Goal: Task Accomplishment & Management: Manage account settings

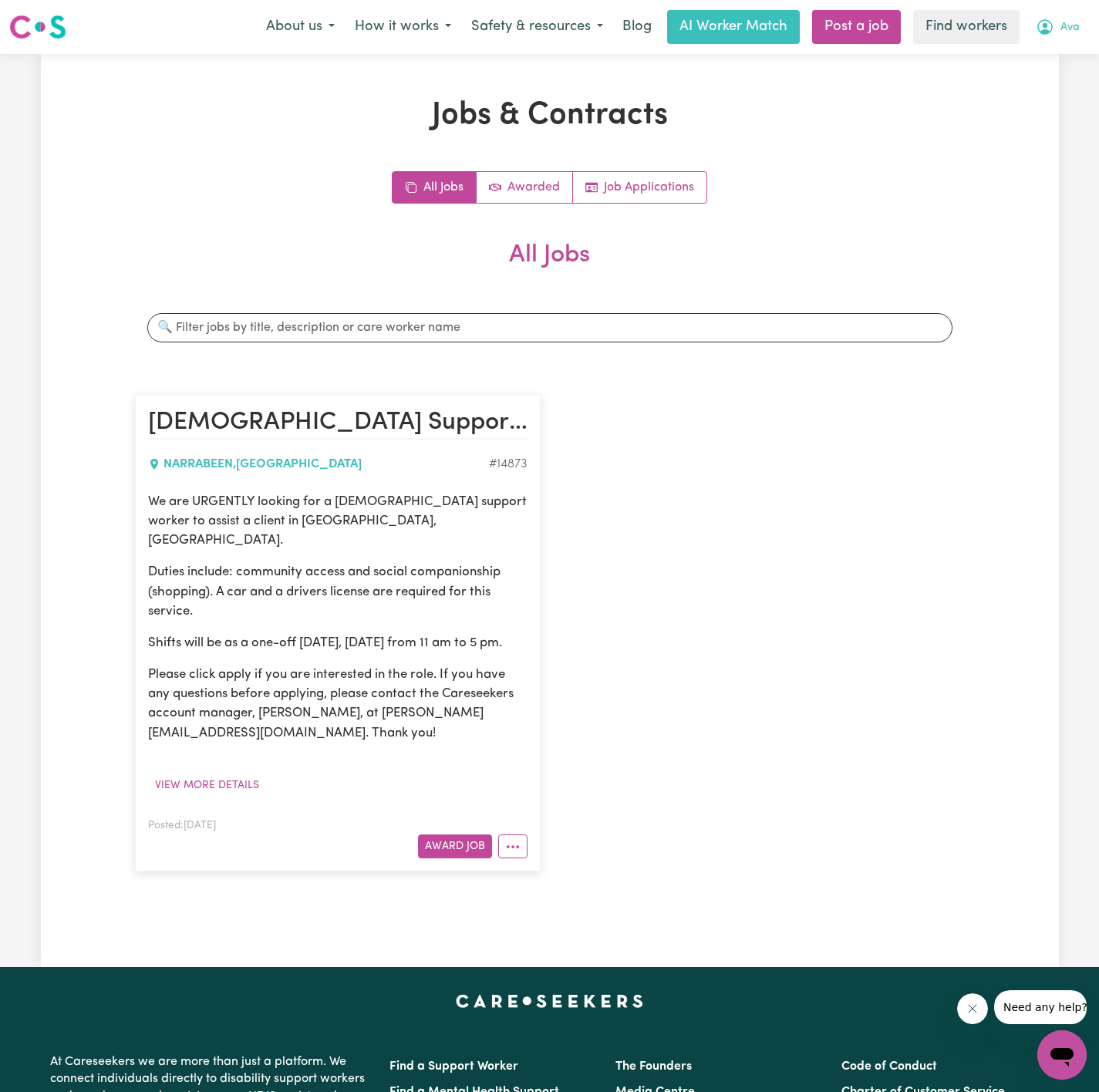
click at [1069, 25] on span "Ava" at bounding box center [1070, 28] width 20 height 17
click at [993, 53] on link "My Dashboard" at bounding box center [1028, 60] width 122 height 30
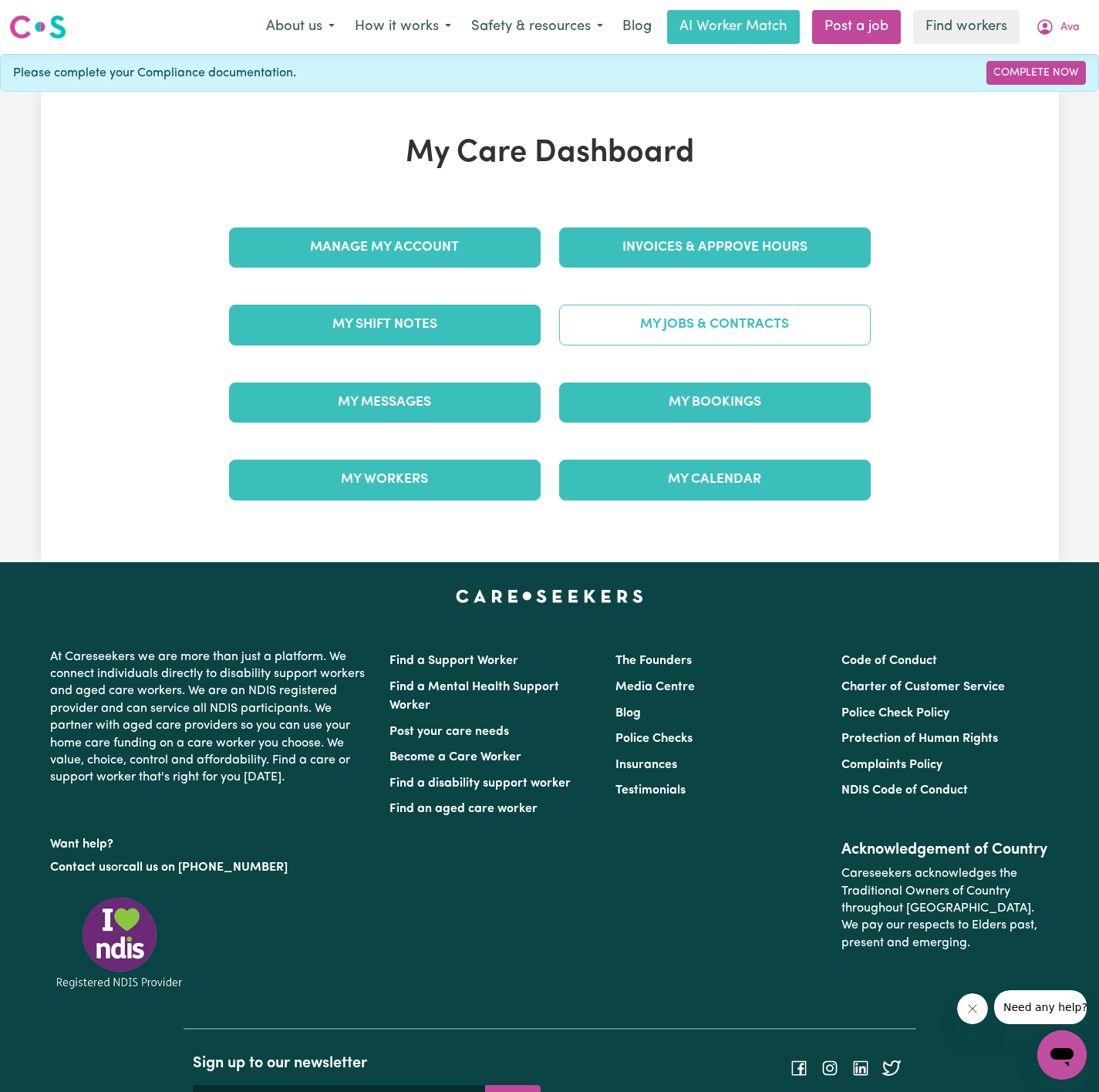
click at [794, 332] on link "My Jobs & Contracts" at bounding box center [715, 325] width 312 height 40
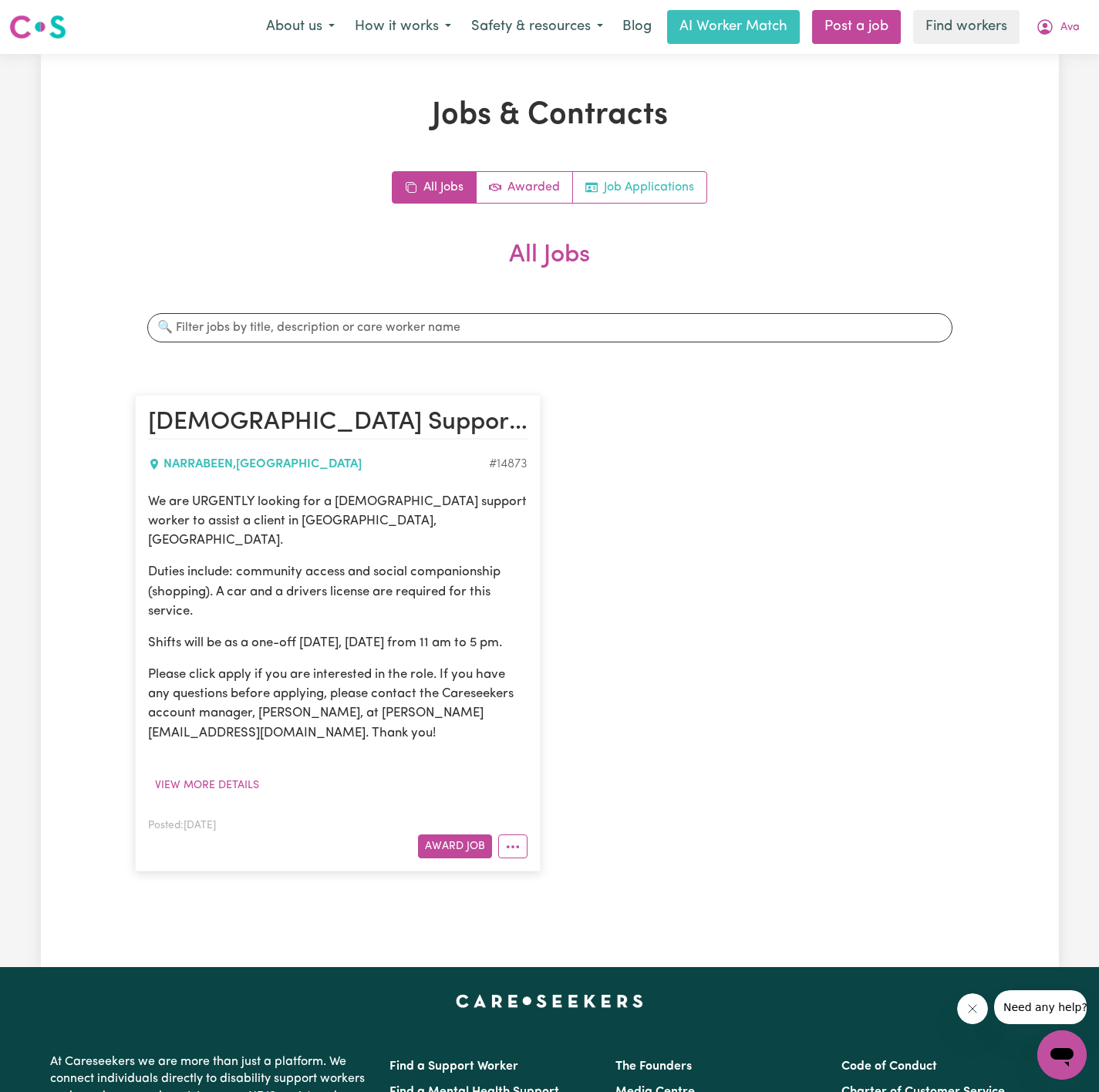
click at [664, 177] on link "Job Applications" at bounding box center [639, 187] width 134 height 30
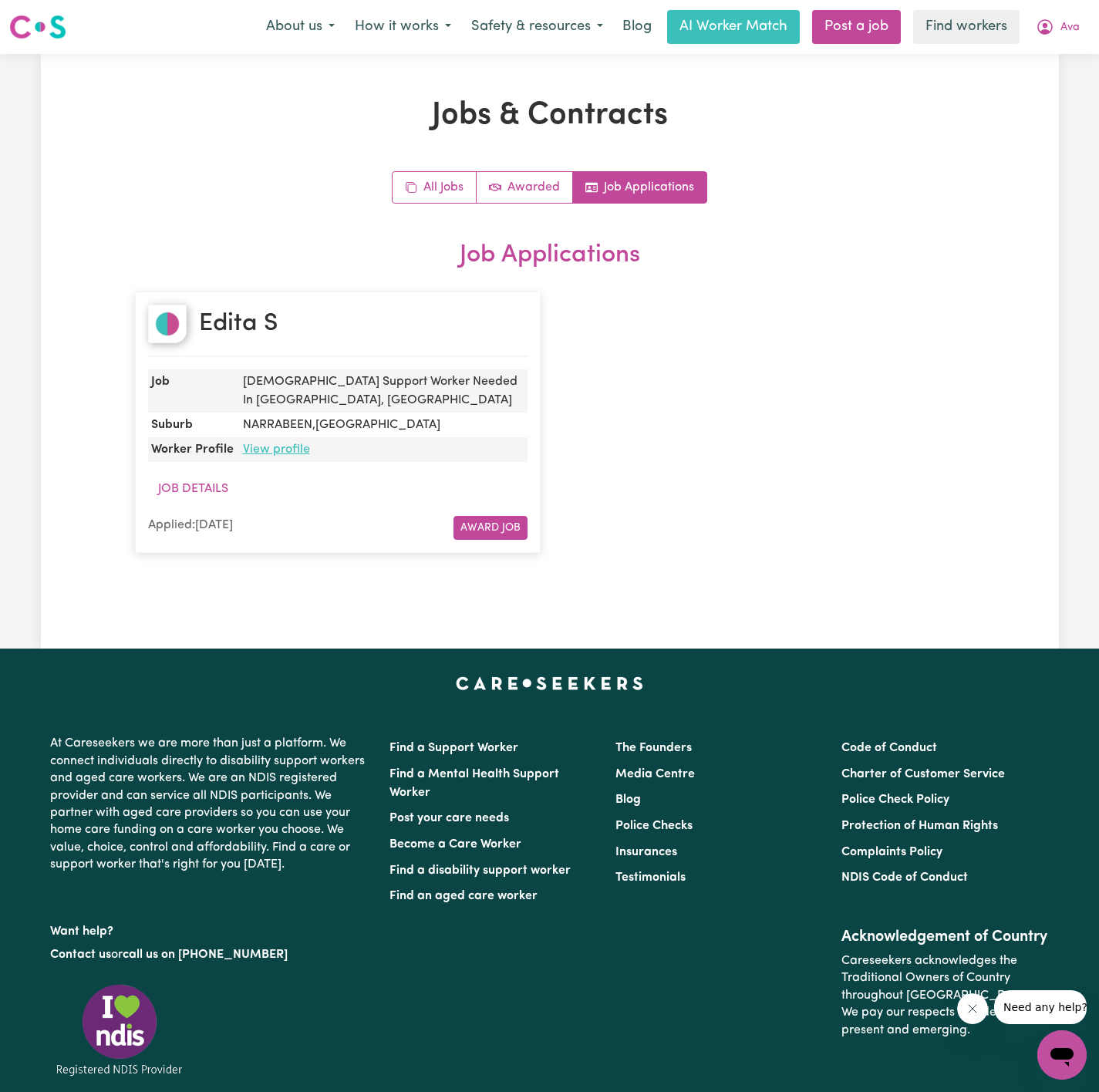
click at [264, 446] on link "View profile" at bounding box center [276, 450] width 67 height 13
click at [1076, 29] on button "Ava" at bounding box center [1057, 27] width 64 height 32
click at [1018, 83] on link "Logout" at bounding box center [1028, 89] width 122 height 30
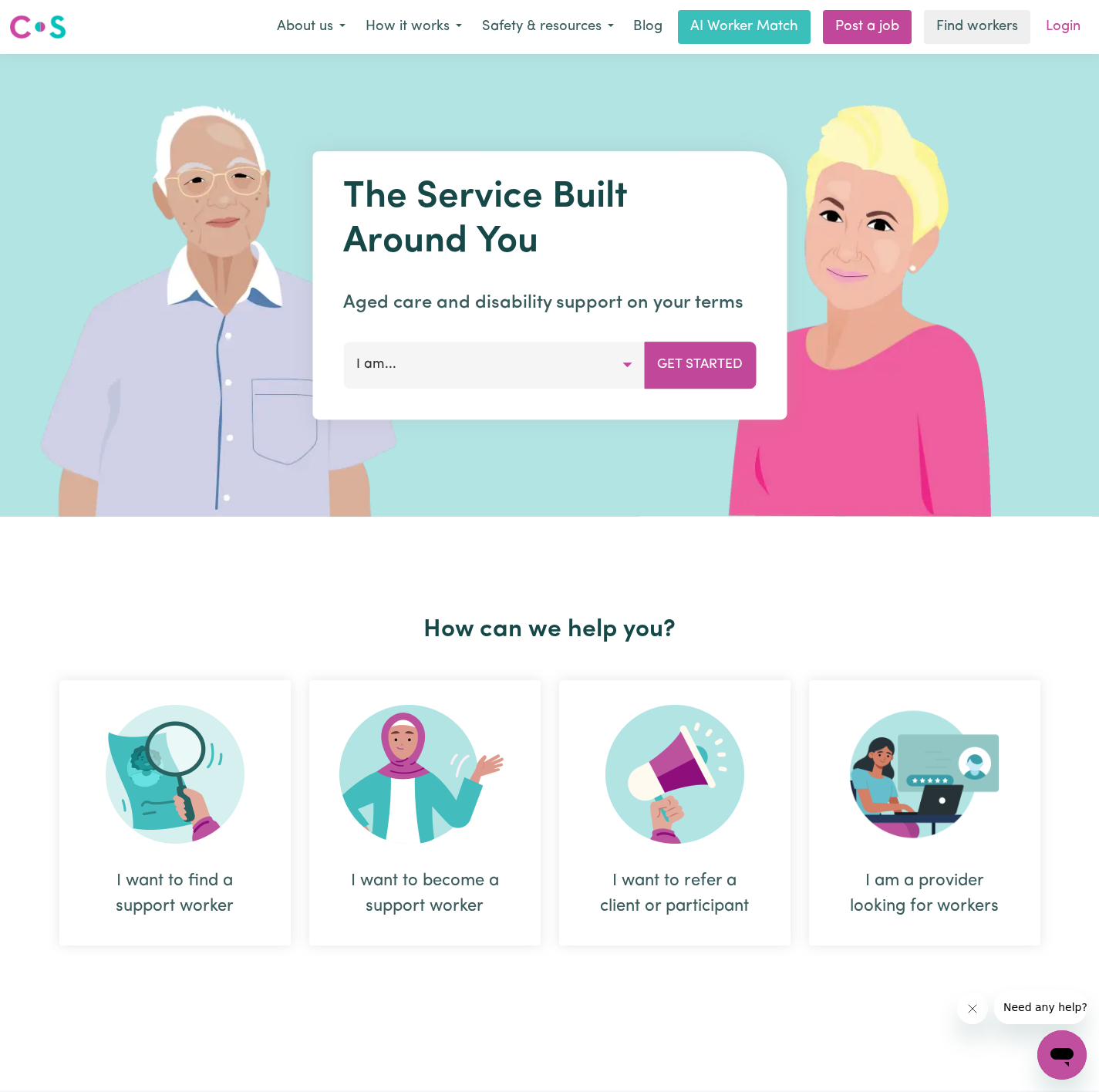
click at [1069, 13] on link "Login" at bounding box center [1062, 27] width 53 height 34
click at [1071, 30] on span "Ava" at bounding box center [1070, 28] width 20 height 17
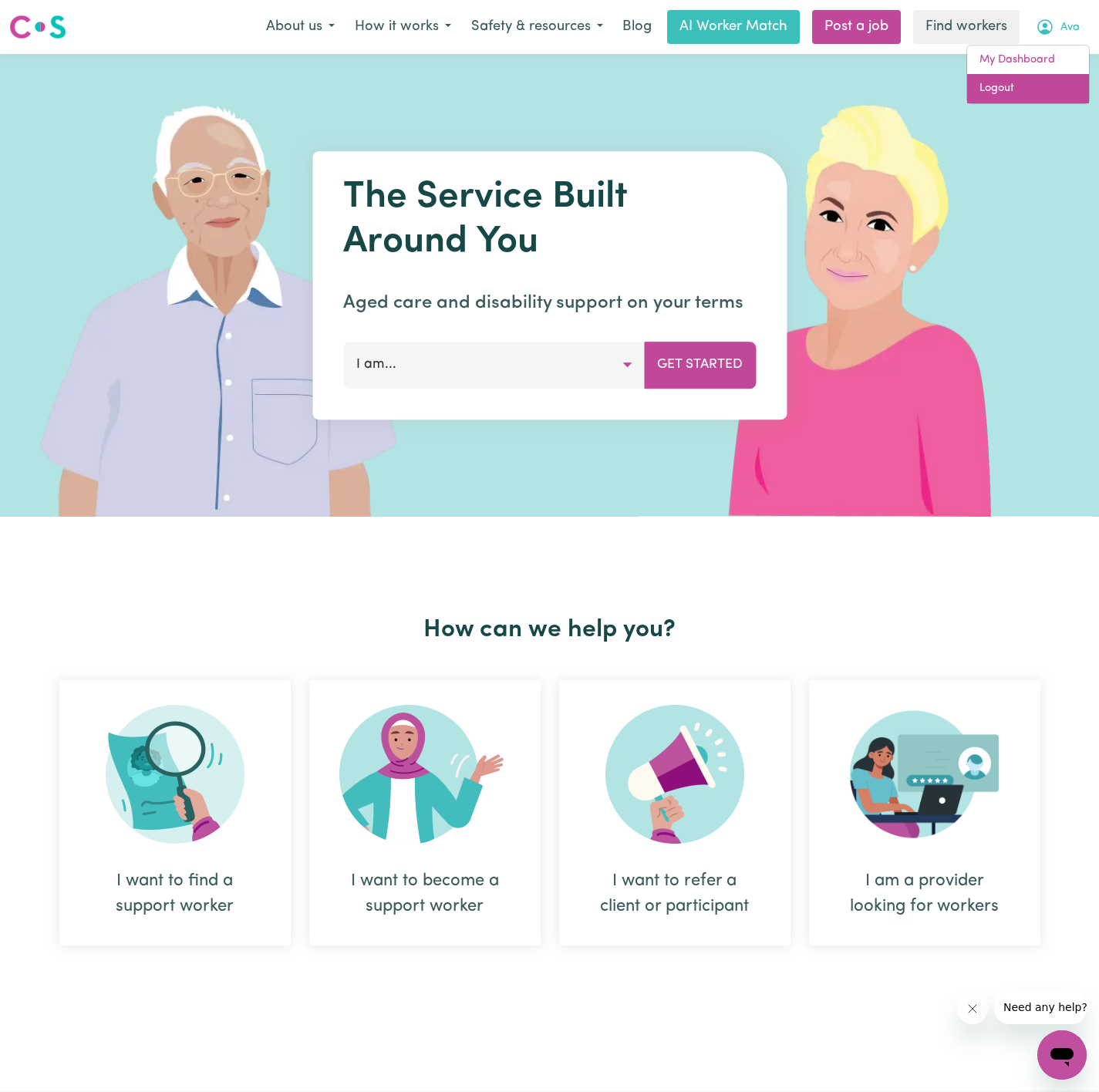
click at [1069, 91] on link "Logout" at bounding box center [1028, 89] width 122 height 30
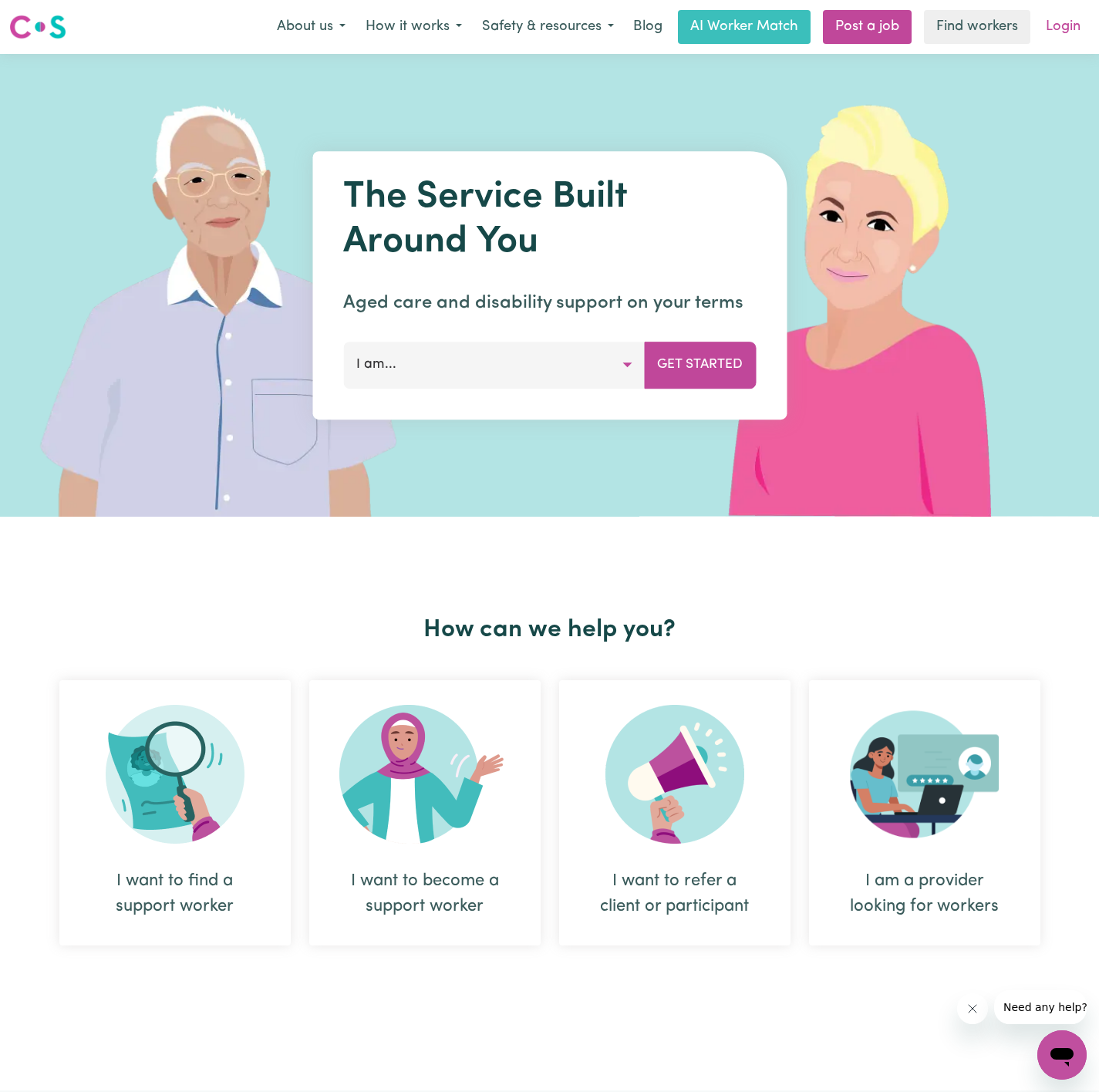
click at [1060, 30] on link "Login" at bounding box center [1062, 27] width 53 height 34
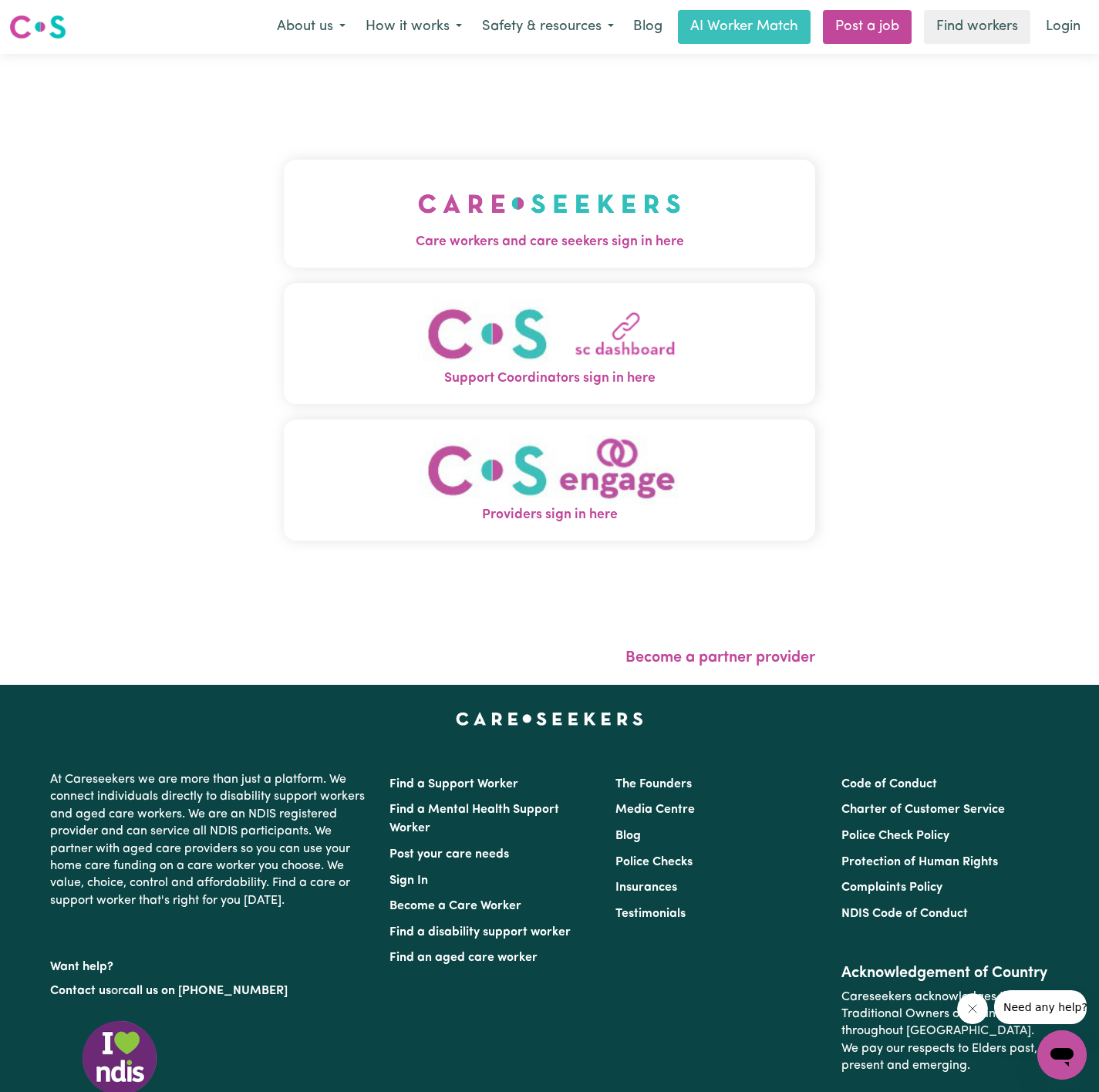
click at [585, 197] on img "Care workers and care seekers sign in here" at bounding box center [549, 204] width 263 height 57
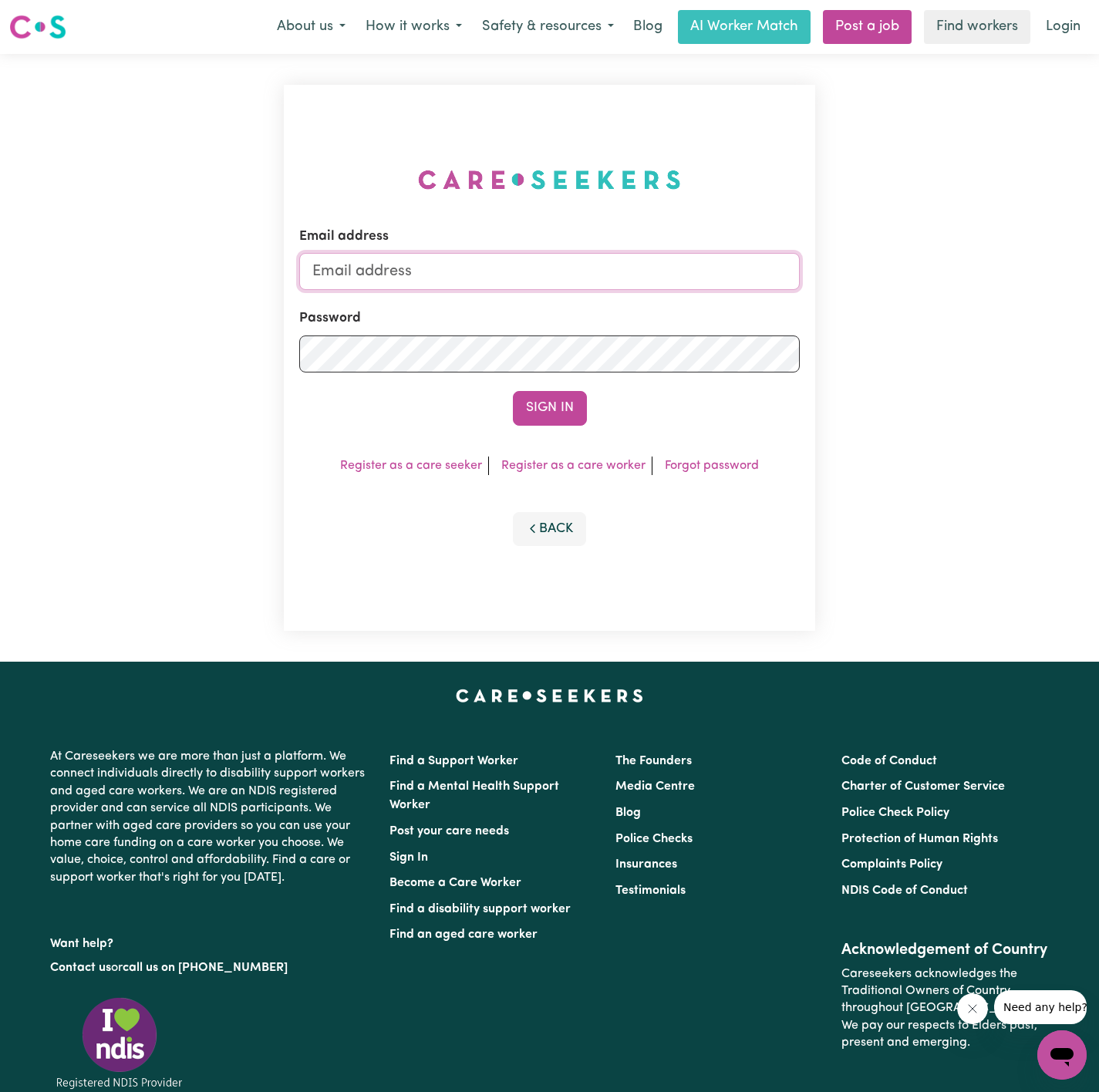
type input "[PERSON_NAME][EMAIL_ADDRESS][DOMAIN_NAME]"
click at [567, 412] on button "Sign In" at bounding box center [550, 408] width 74 height 34
